Goal: Transaction & Acquisition: Book appointment/travel/reservation

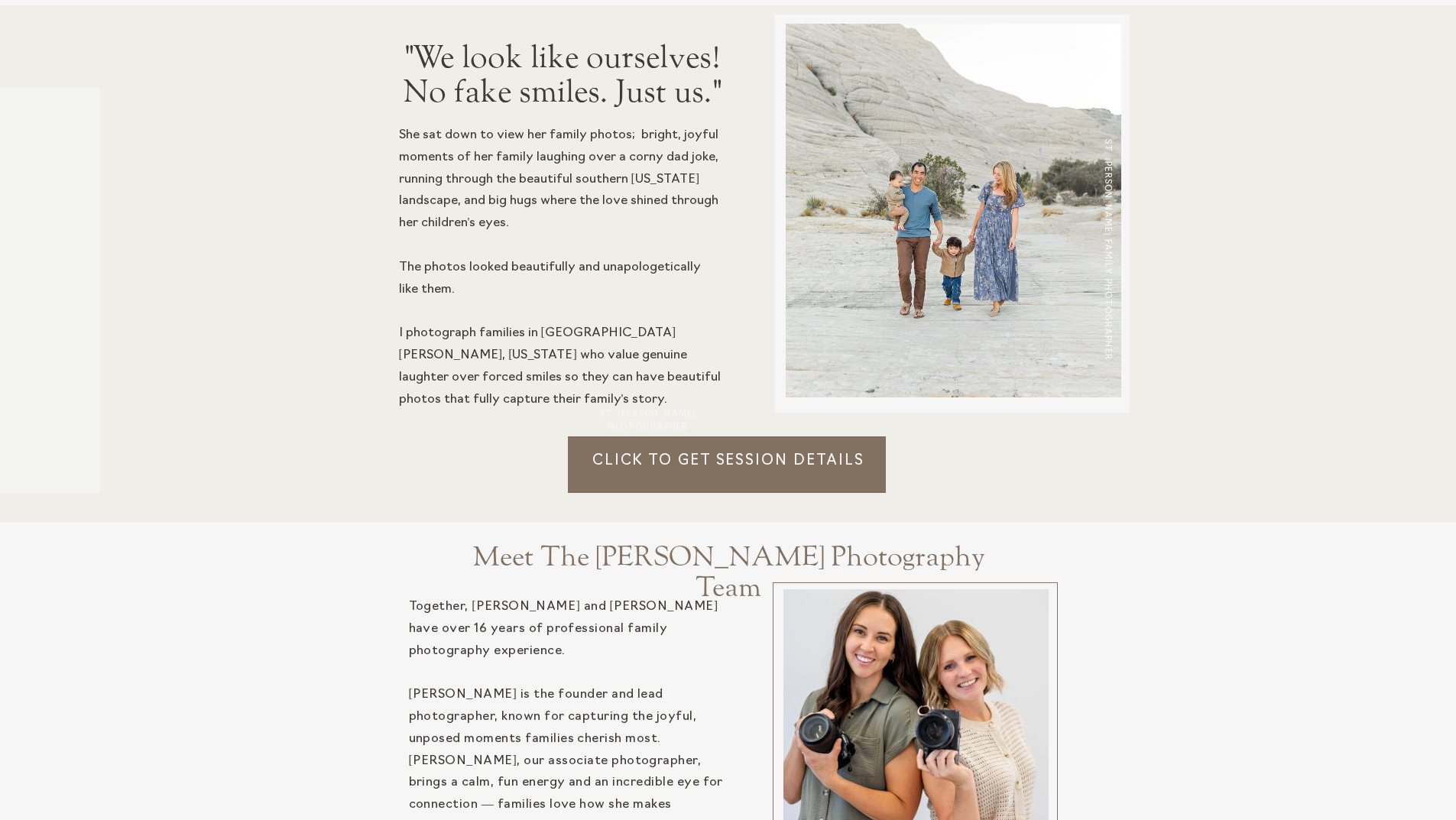
scroll to position [1298, 0]
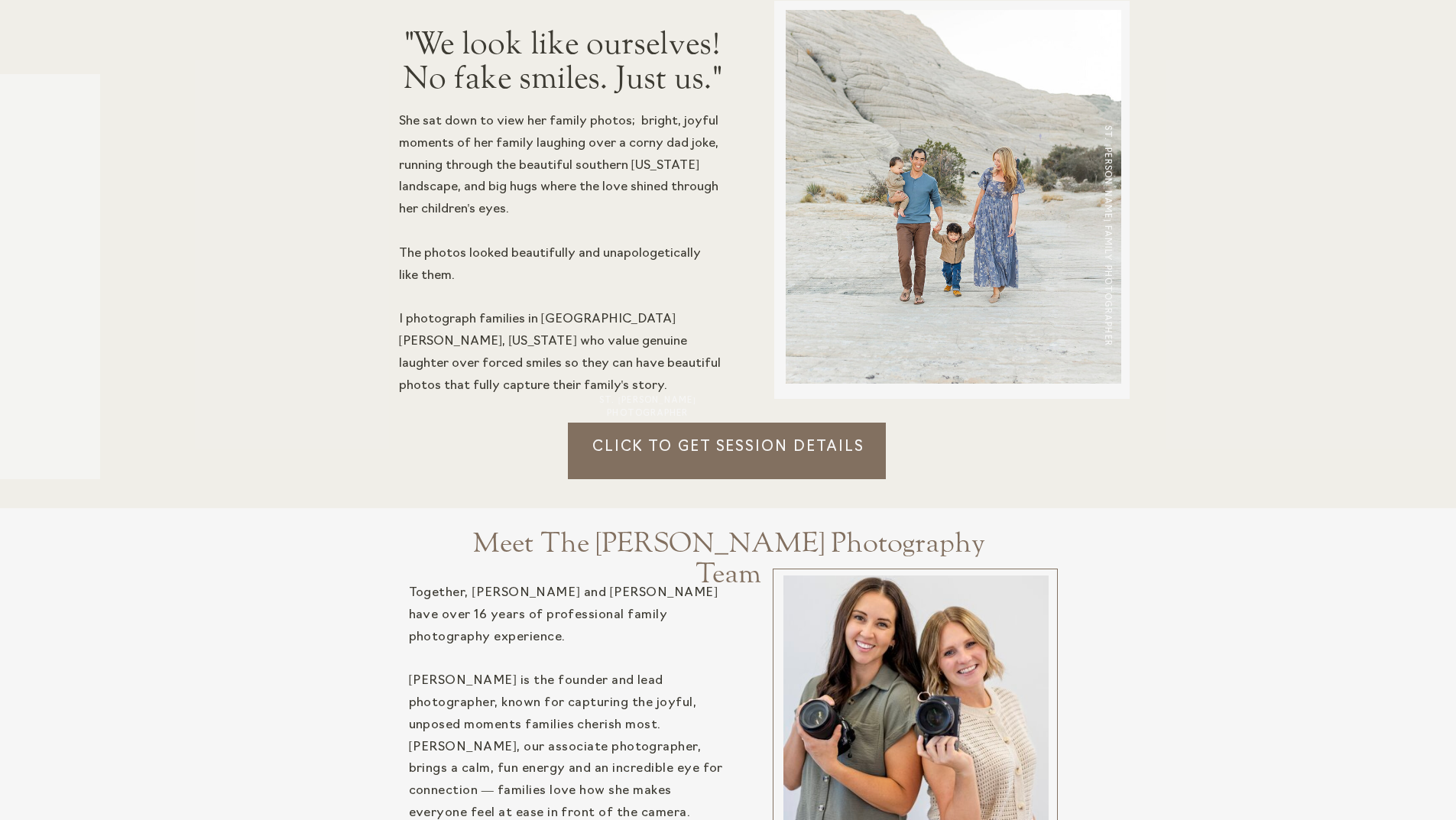
click at [731, 441] on p "Click to Get session details" at bounding box center [729, 457] width 321 height 42
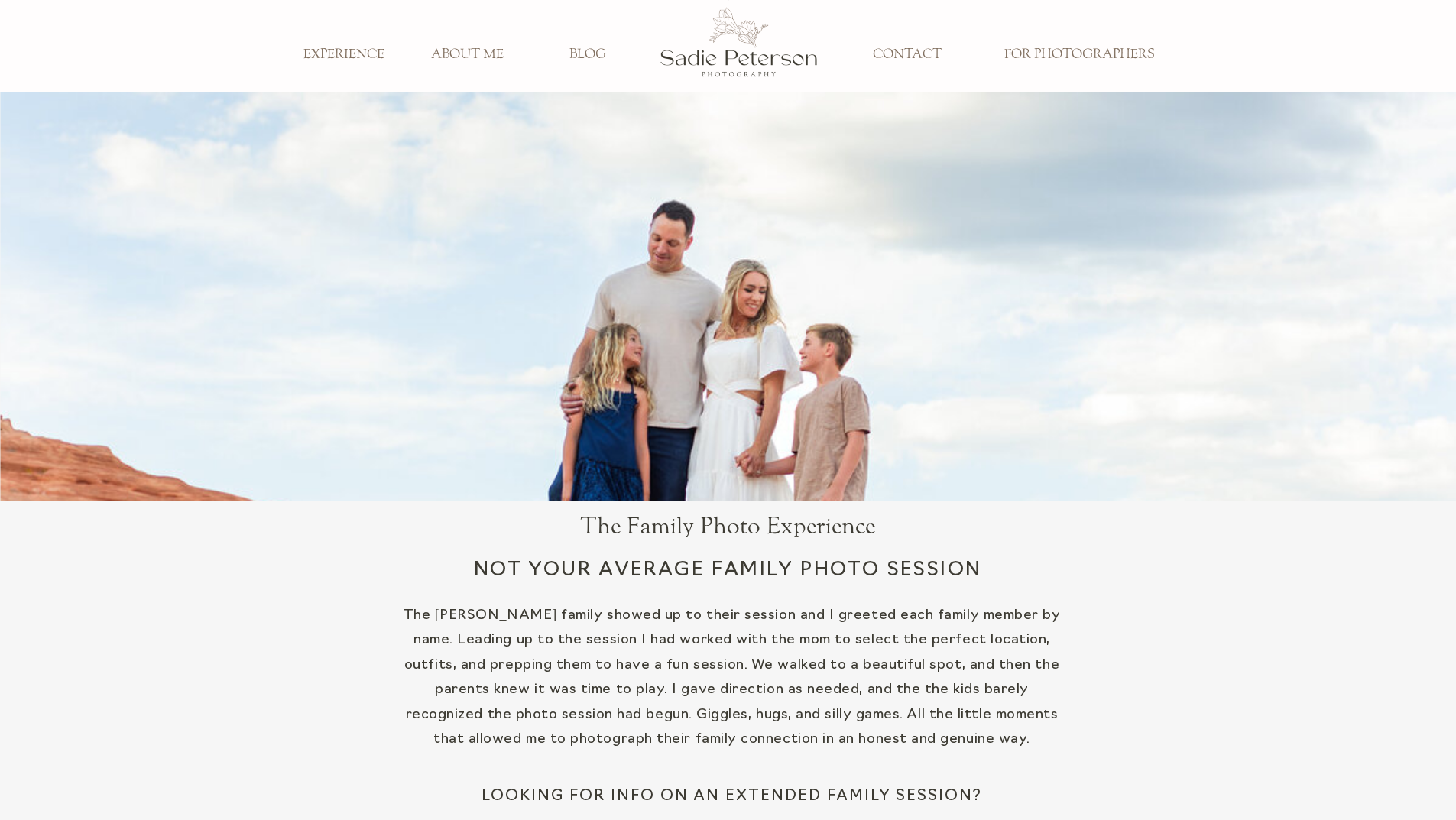
click at [477, 52] on h3 "ABOUT ME" at bounding box center [468, 55] width 101 height 17
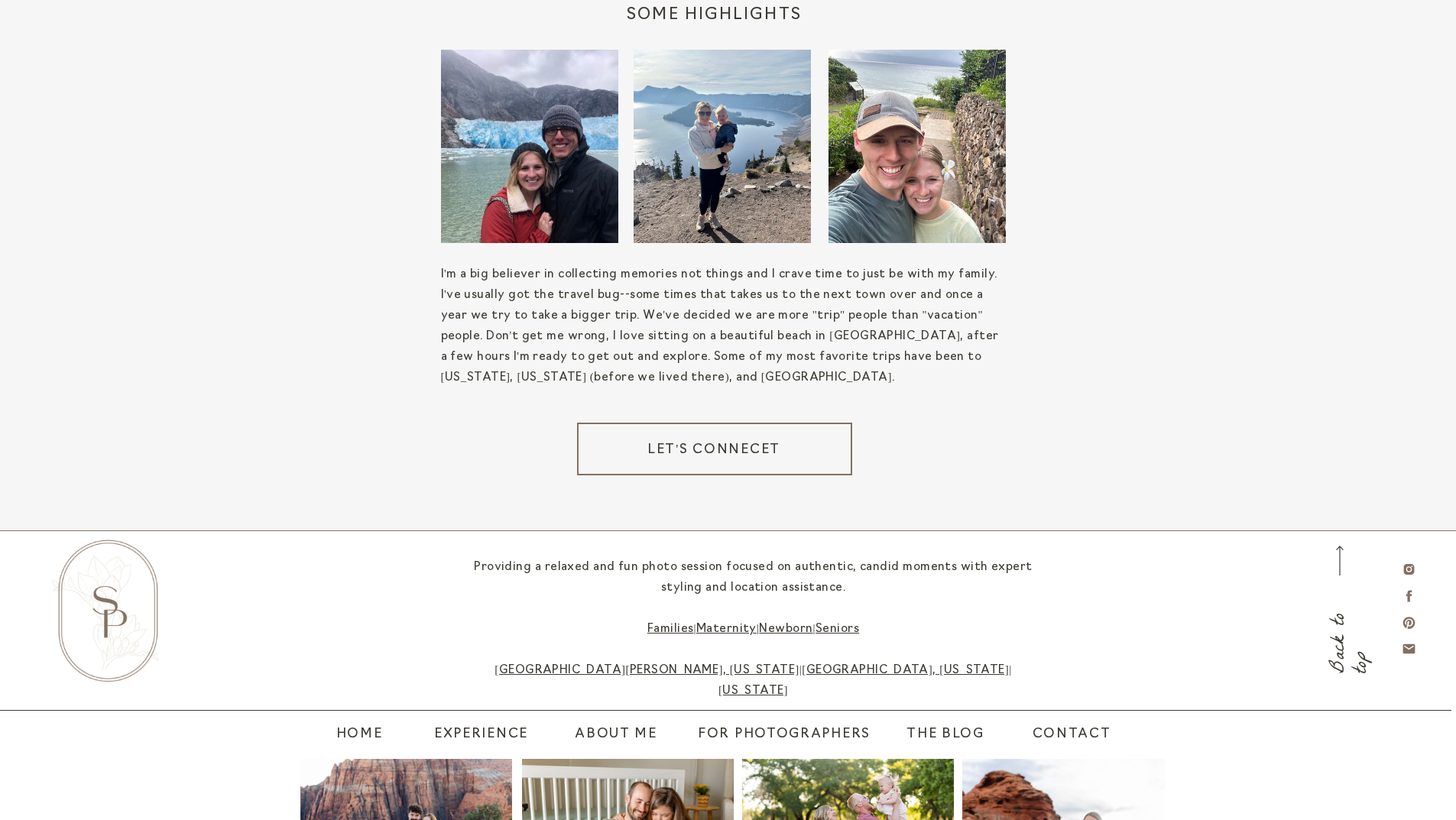
scroll to position [2761, 0]
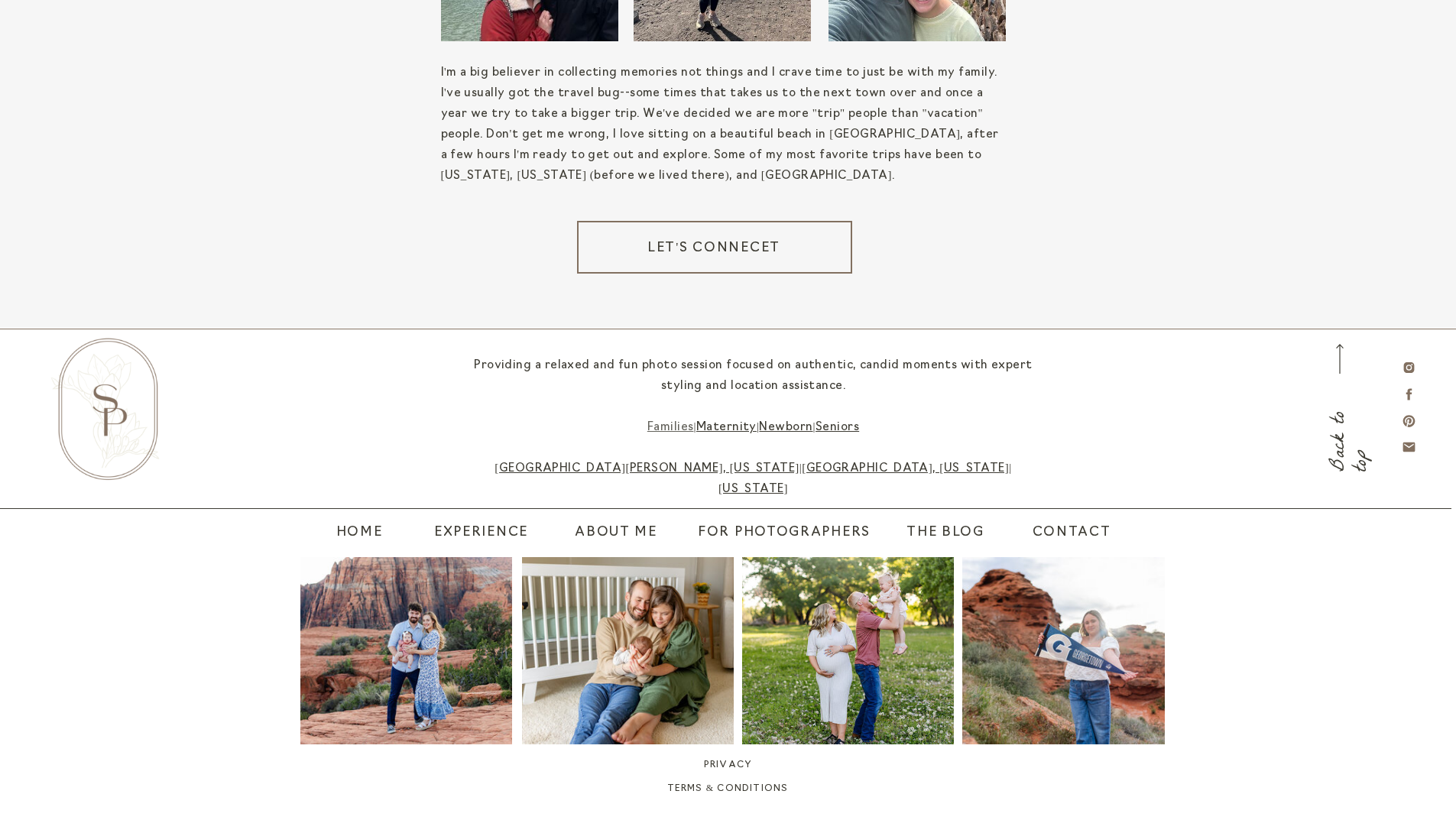
click at [665, 423] on link "Families" at bounding box center [670, 427] width 47 height 12
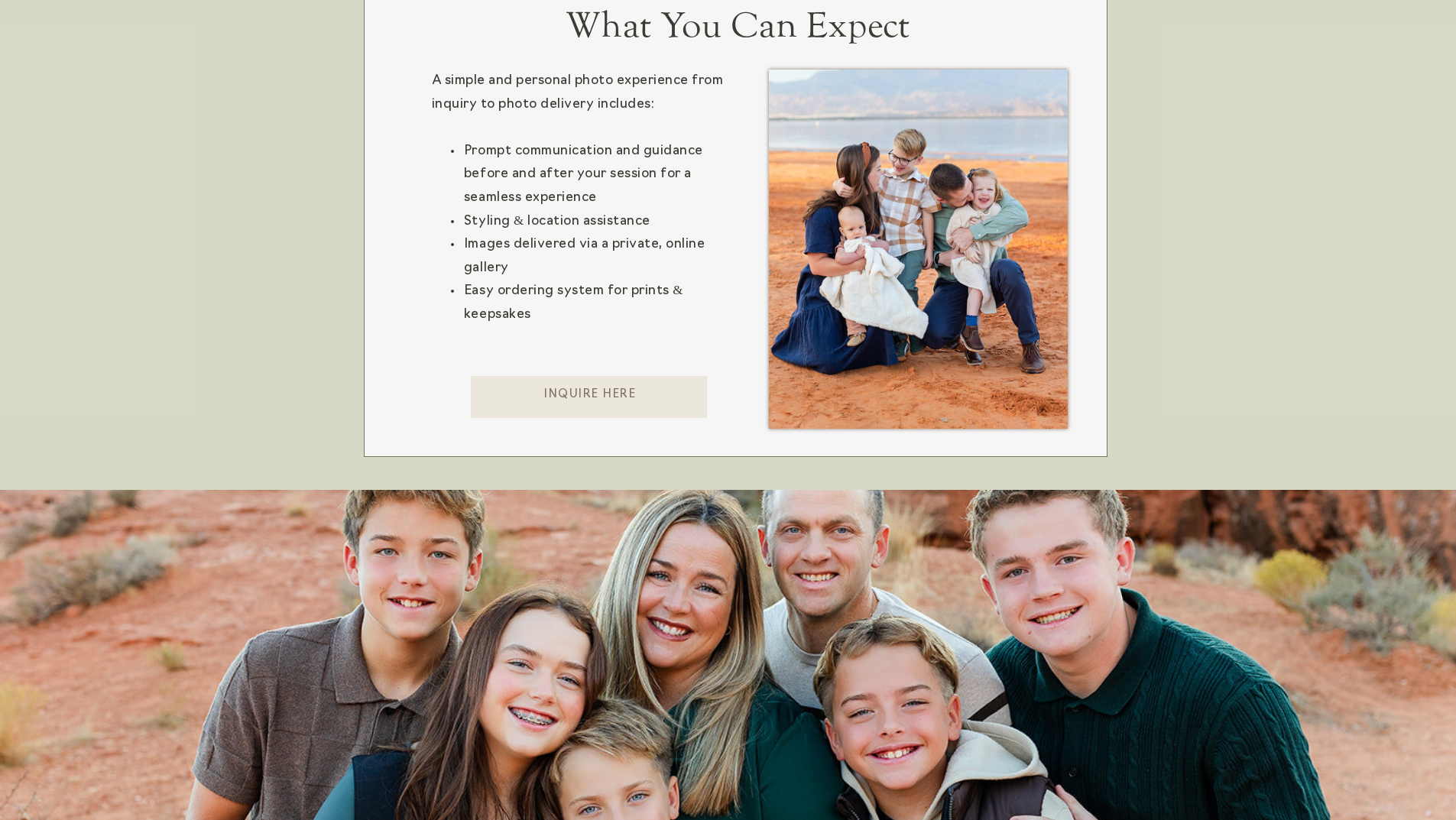
scroll to position [1146, 0]
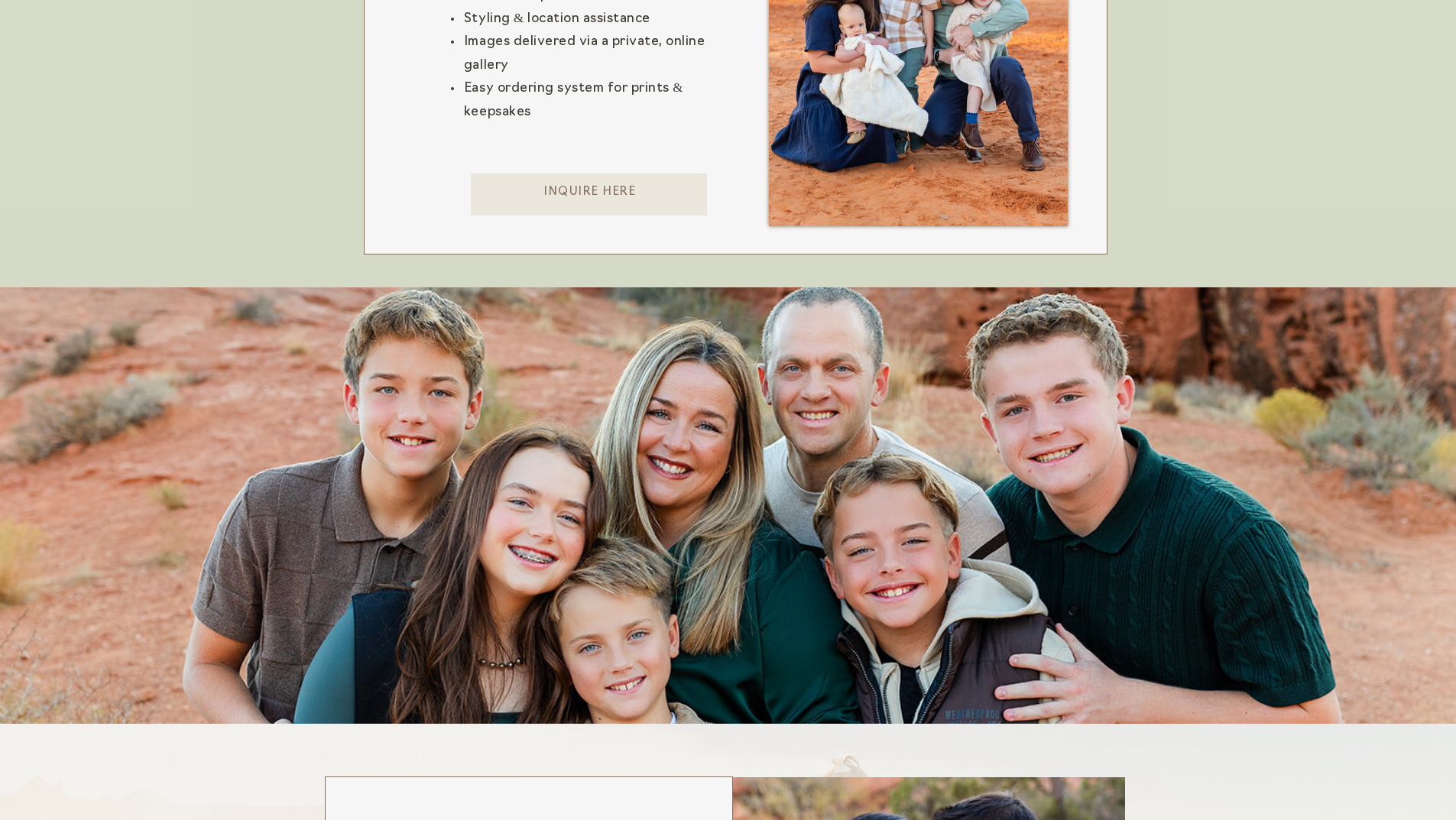
click at [613, 203] on p "Inquire here" at bounding box center [590, 199] width 239 height 31
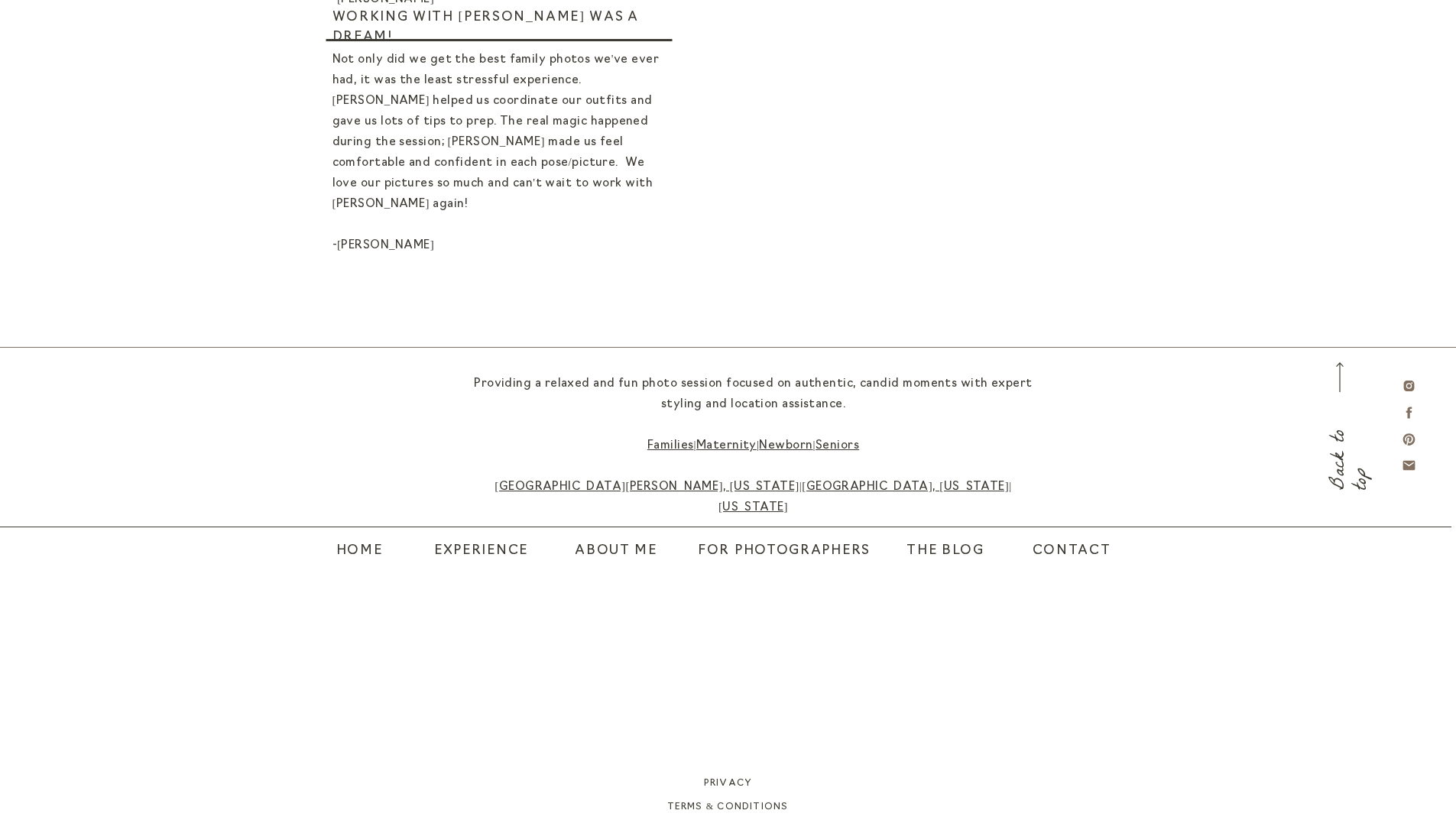
scroll to position [1261, 0]
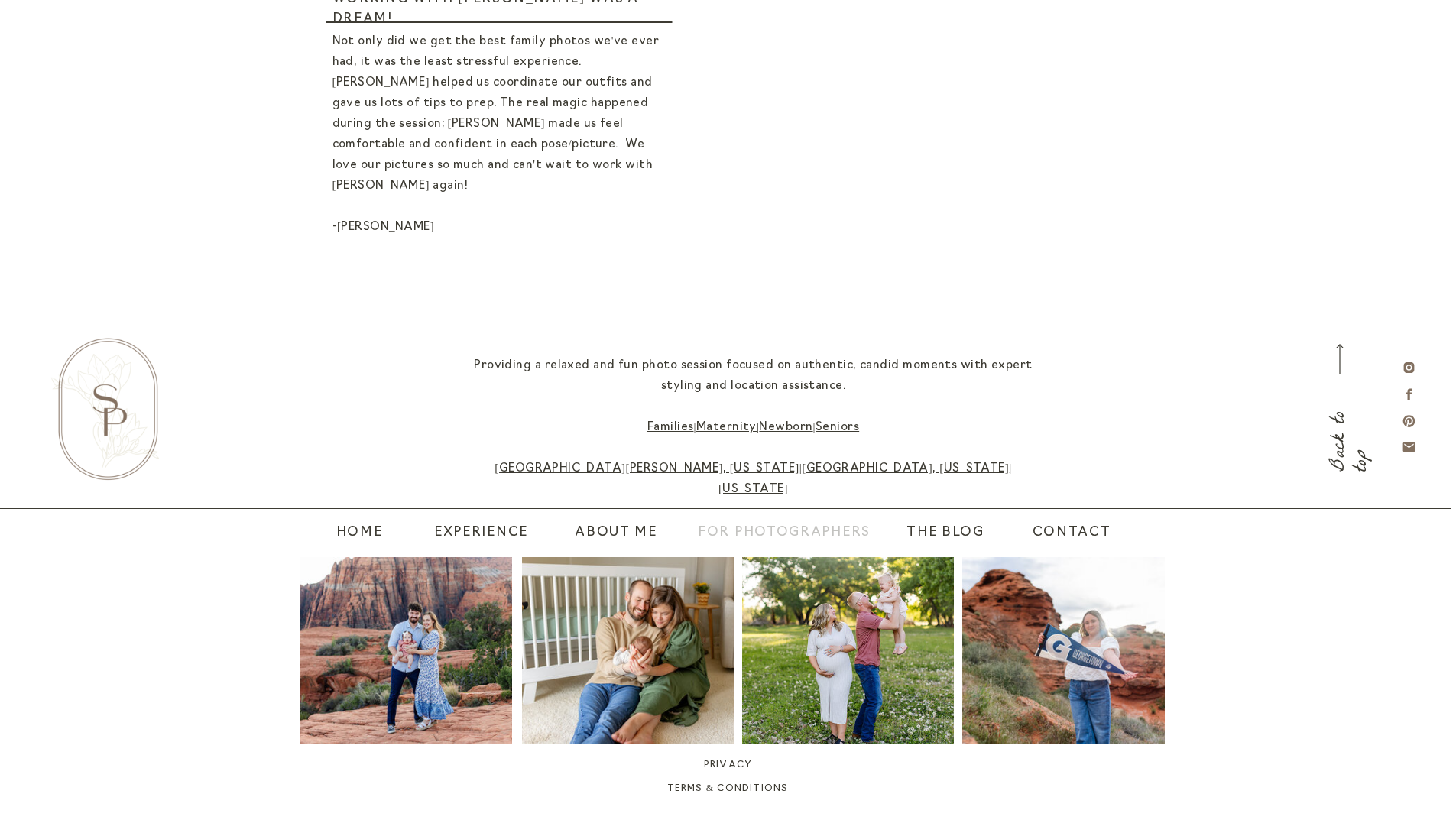
click at [740, 530] on nav "For Photographers" at bounding box center [784, 533] width 190 height 21
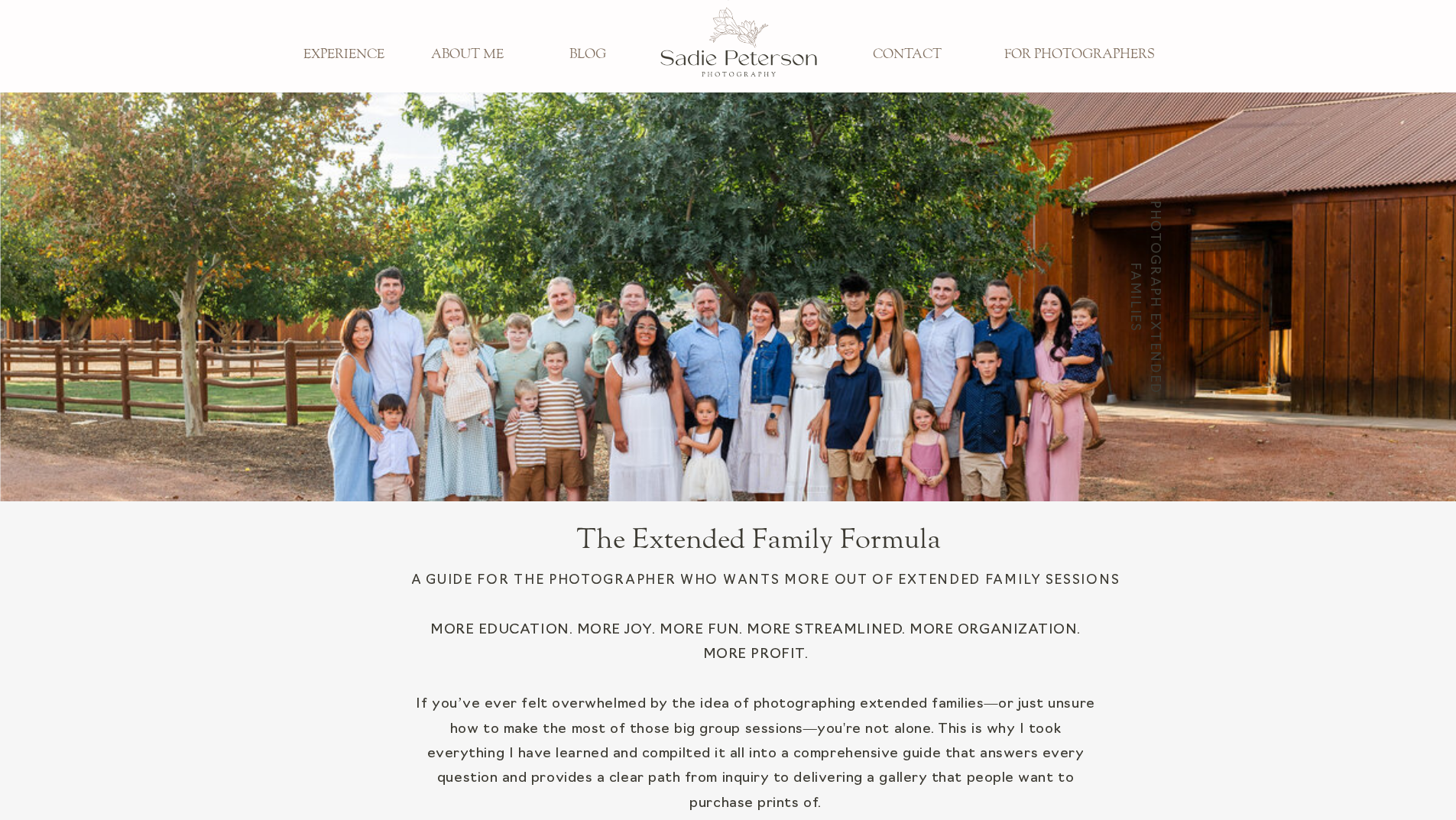
click at [339, 57] on h3 "EXPERIENCE" at bounding box center [344, 55] width 101 height 17
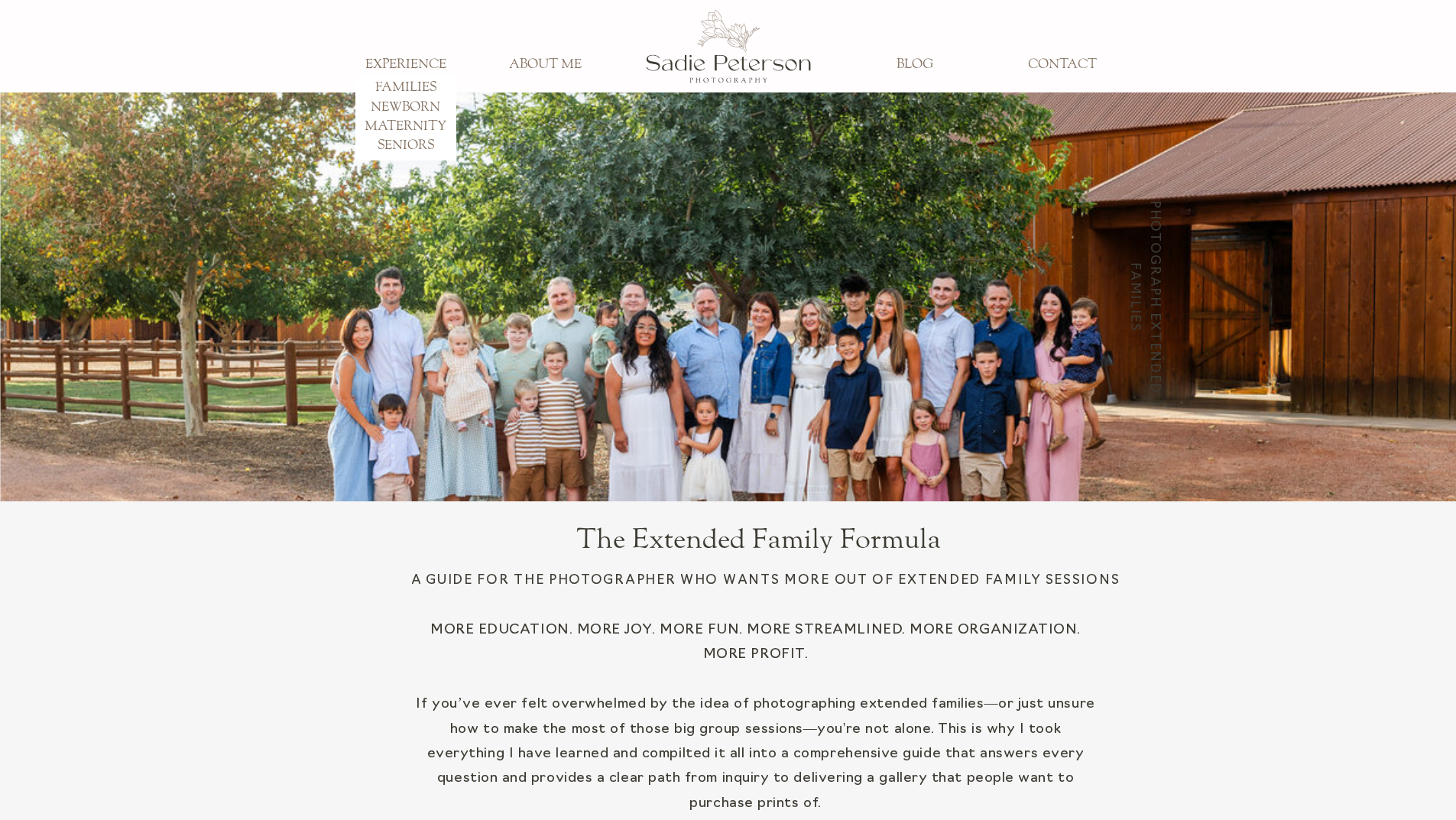
click at [394, 82] on h3 "FAMILIES" at bounding box center [406, 88] width 101 height 17
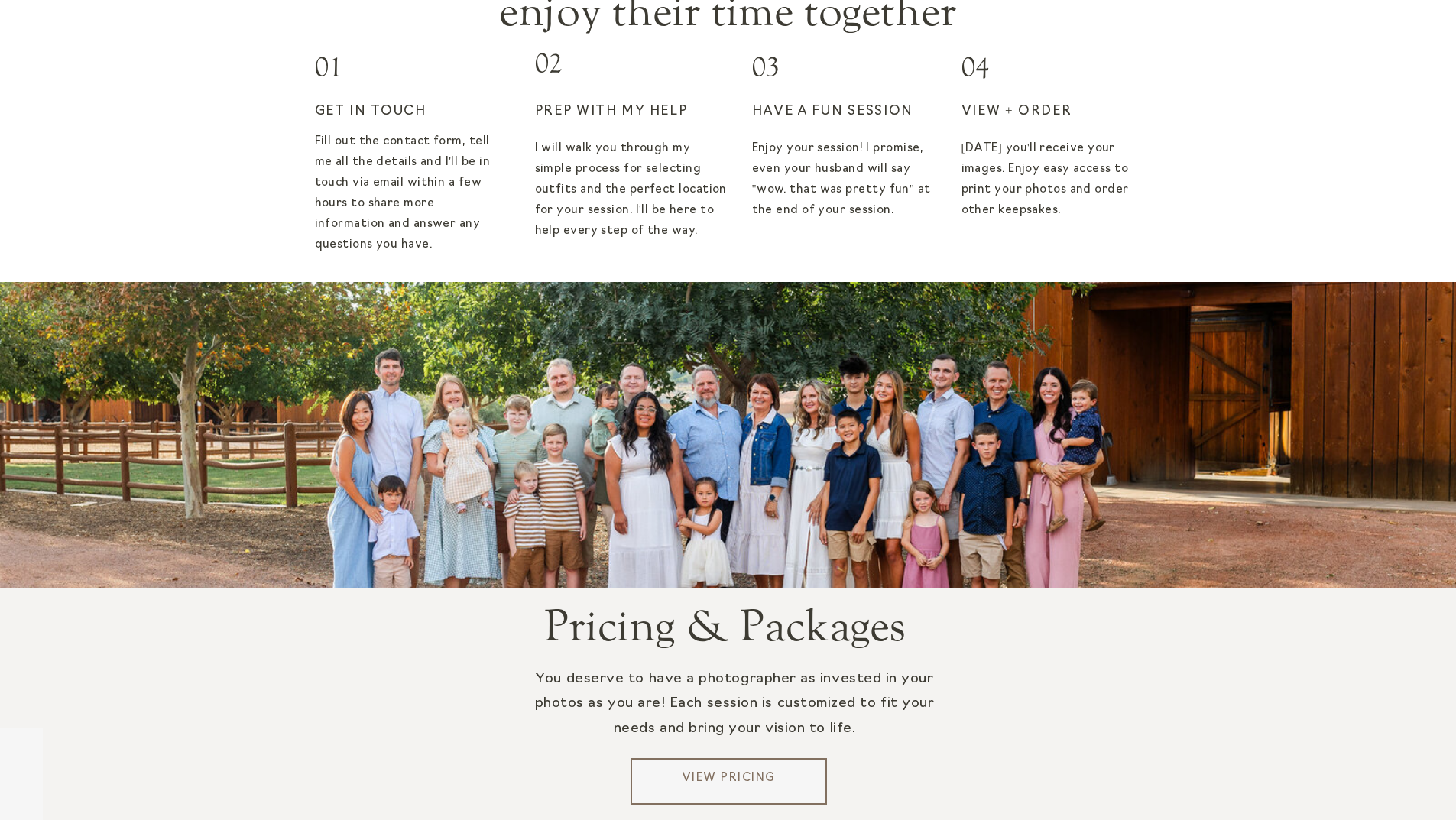
scroll to position [2750, 0]
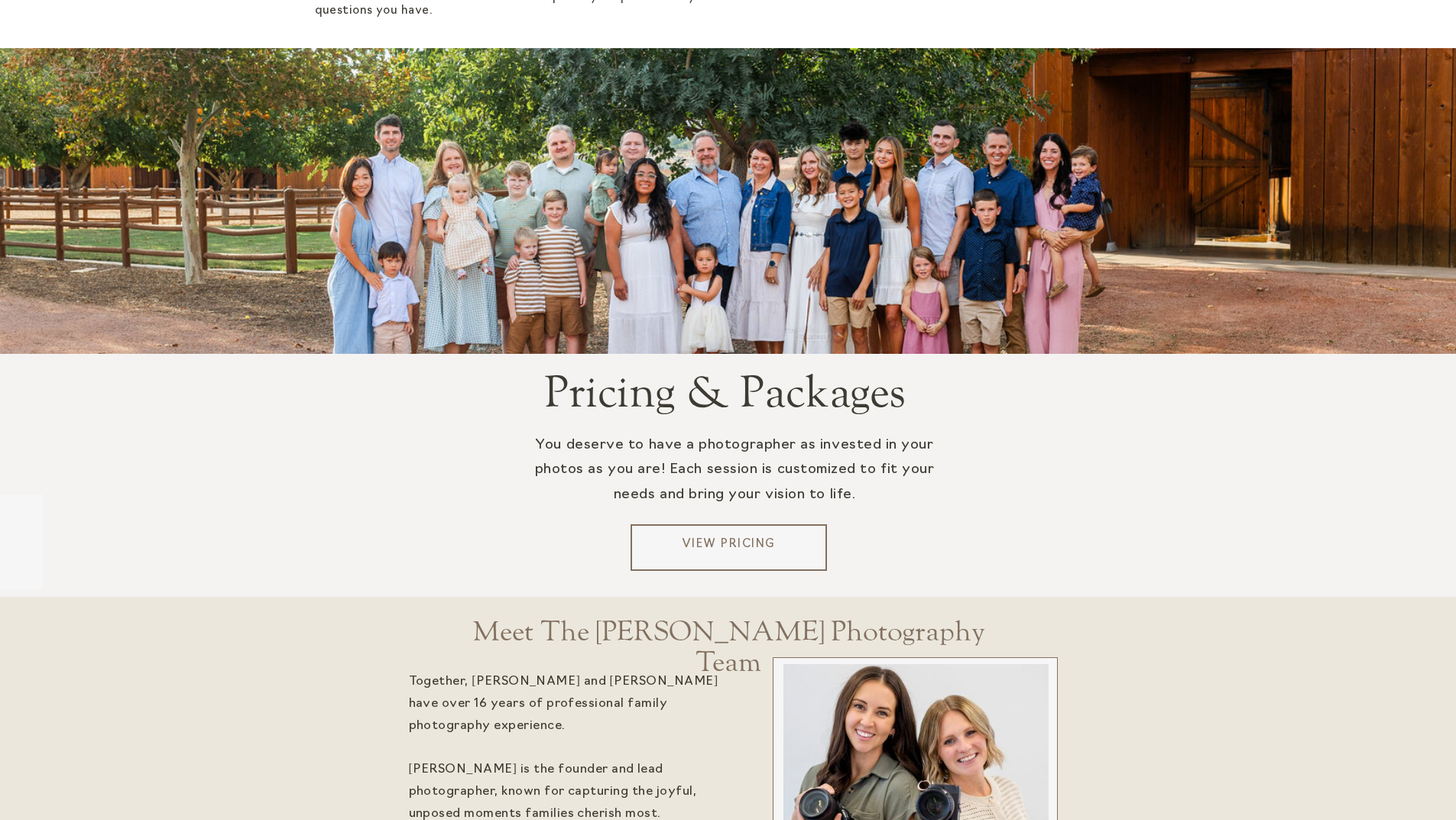
click at [769, 539] on p "View Pricing" at bounding box center [728, 548] width 184 height 23
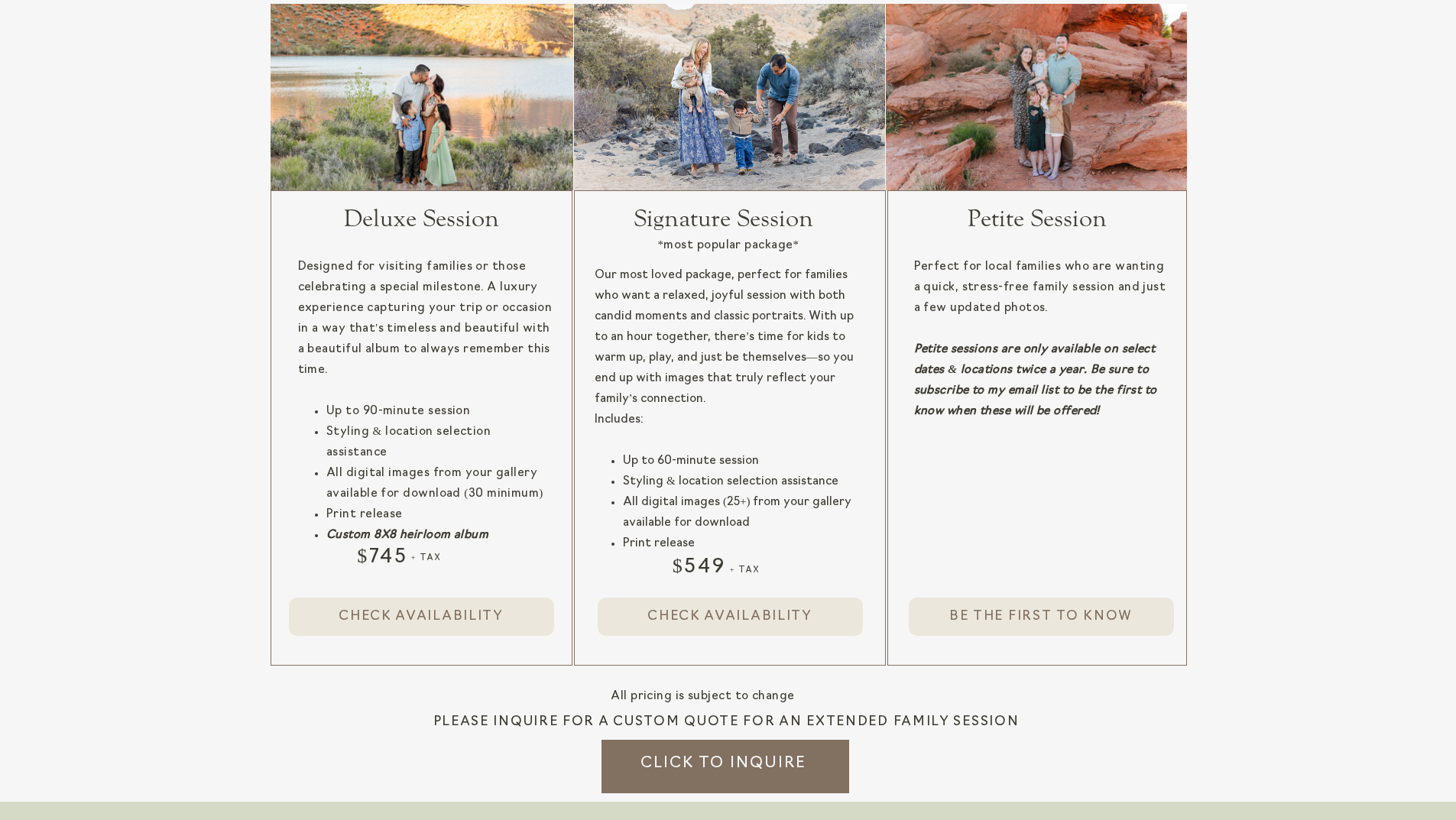
scroll to position [1451, 0]
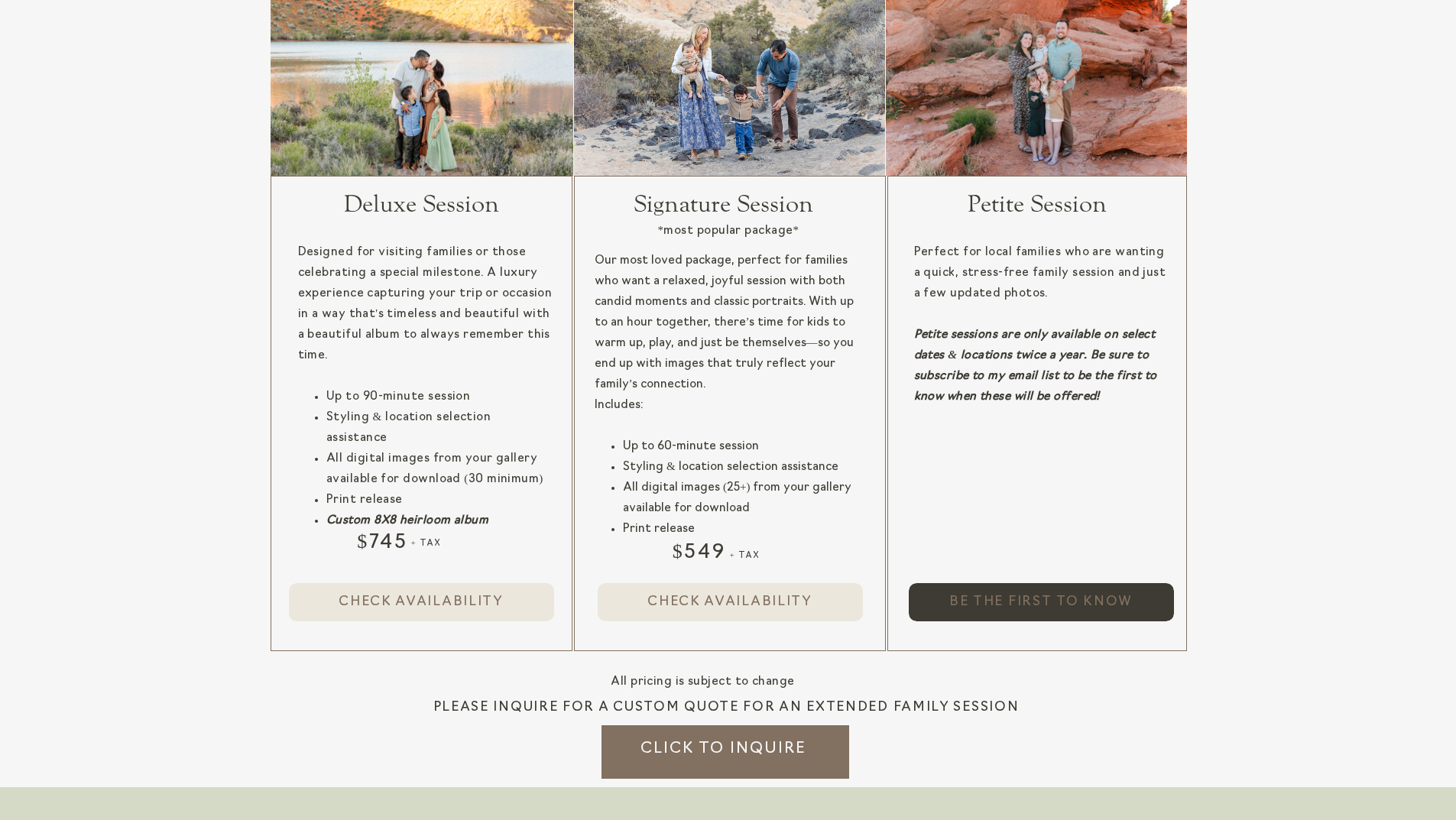
click at [1050, 606] on span "Be the first to know" at bounding box center [1041, 602] width 184 height 20
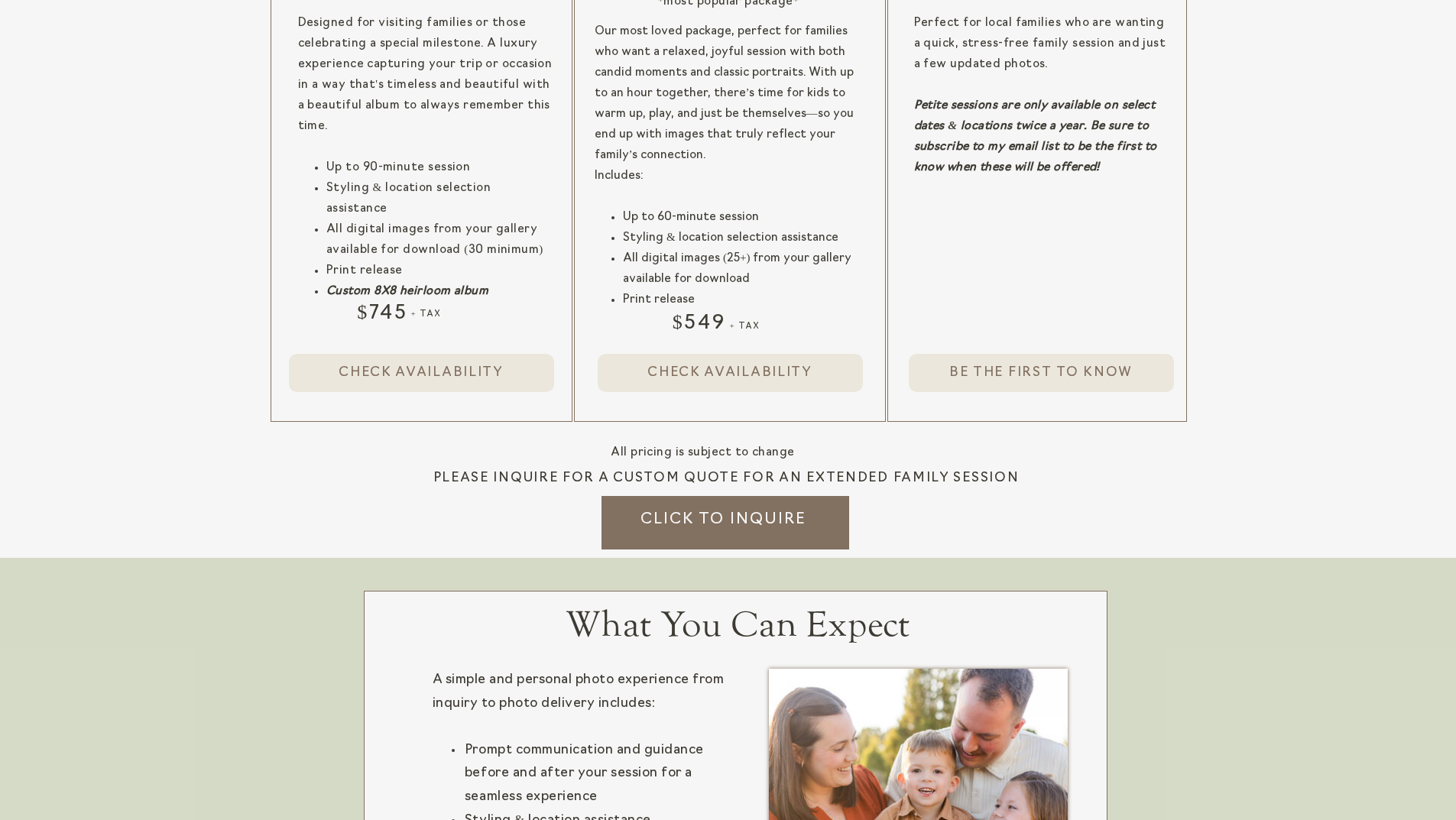
scroll to position [1298, 0]
